Goal: Understand process/instructions

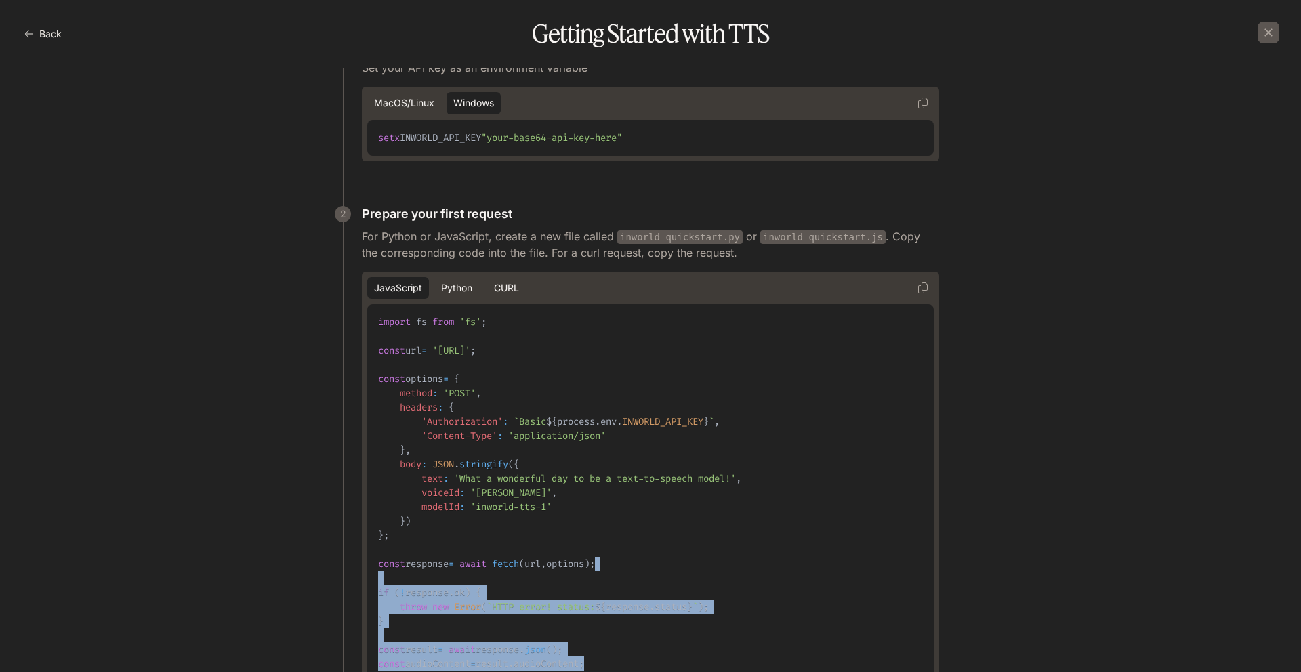
click at [934, 671] on div "JavaScript Python cURL import fs from 'fs' ; const url = '[URL]' ; const option…" at bounding box center [650, 508] width 577 height 473
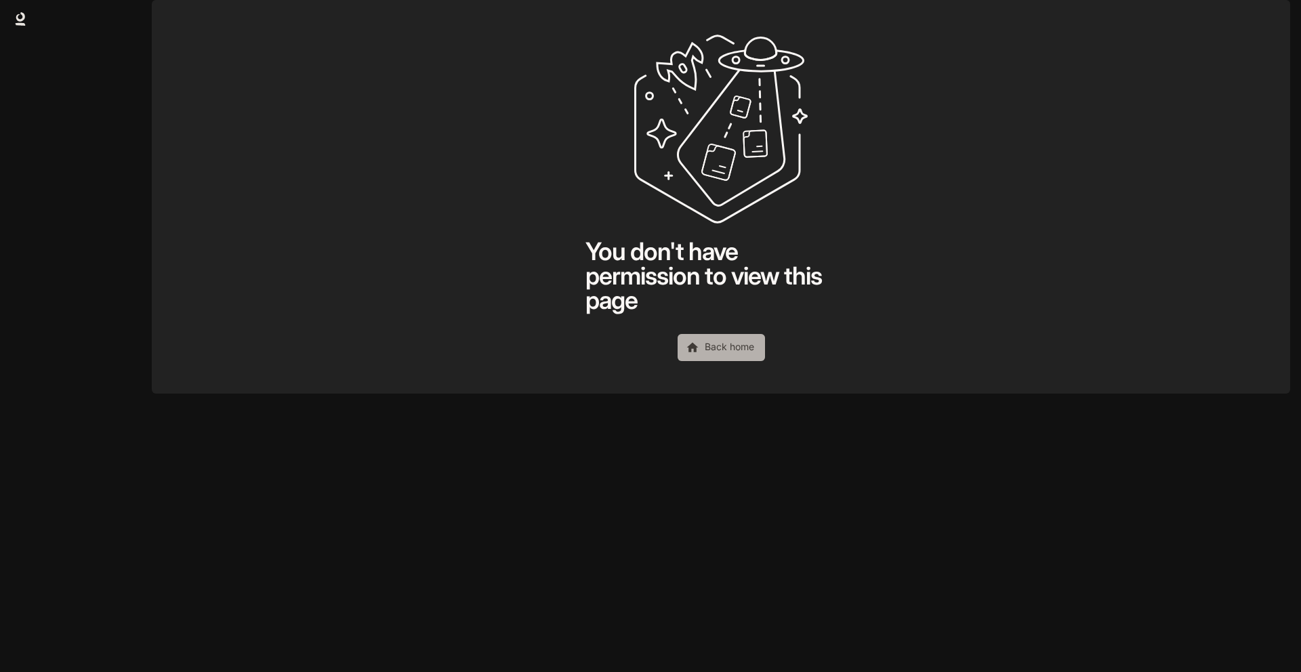
click at [705, 361] on link "Back home" at bounding box center [720, 347] width 87 height 27
